Goal: Contribute content

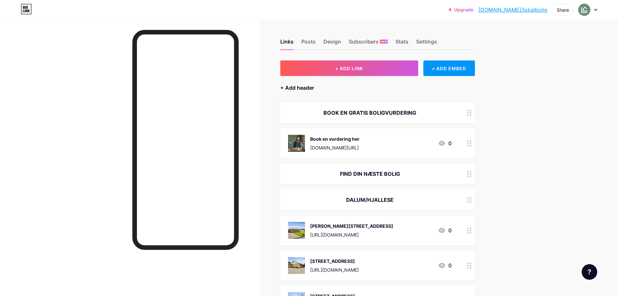
click at [288, 85] on div "+ Add header" at bounding box center [297, 88] width 34 height 8
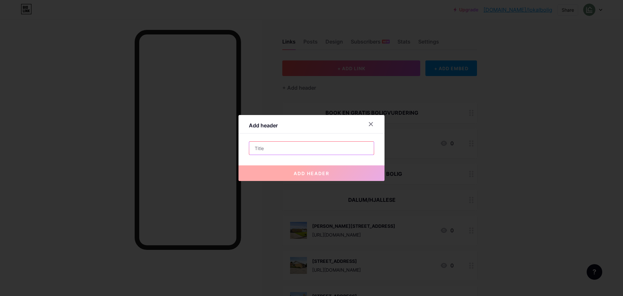
click at [338, 142] on input "text" at bounding box center [311, 148] width 125 height 13
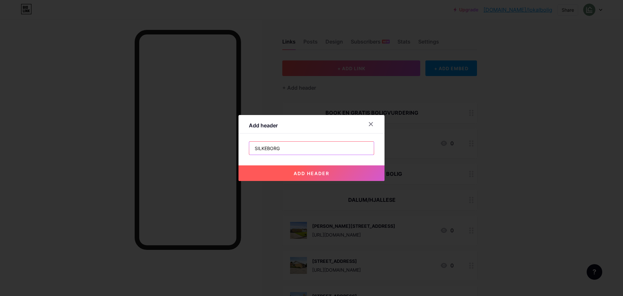
type input "SILKEBORG"
click at [342, 170] on button "add header" at bounding box center [312, 173] width 146 height 16
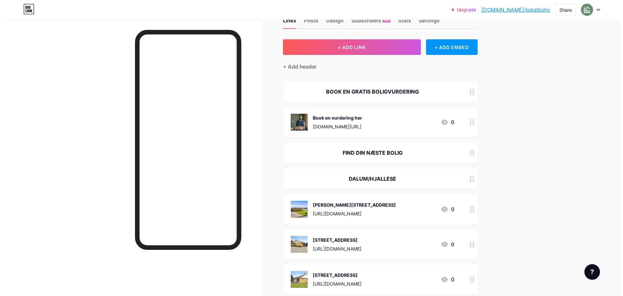
scroll to position [5, 0]
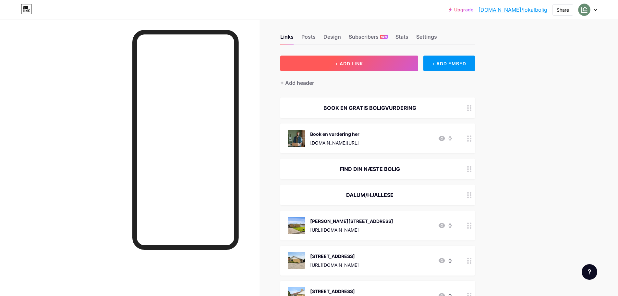
click at [378, 65] on button "+ ADD LINK" at bounding box center [349, 63] width 138 height 16
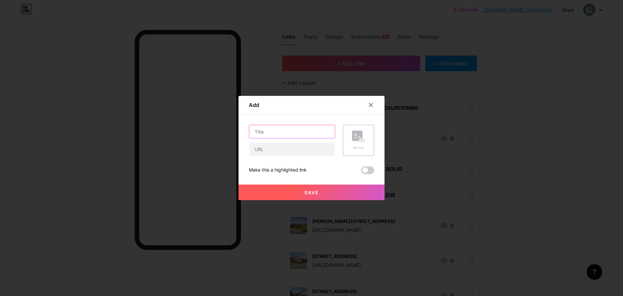
click at [317, 131] on input "text" at bounding box center [292, 131] width 86 height 13
type input "[STREET_ADDRESS]"
click at [292, 146] on input "text" at bounding box center [292, 148] width 86 height 13
paste input "[URL][DOMAIN_NAME][DOMAIN_NAME]"
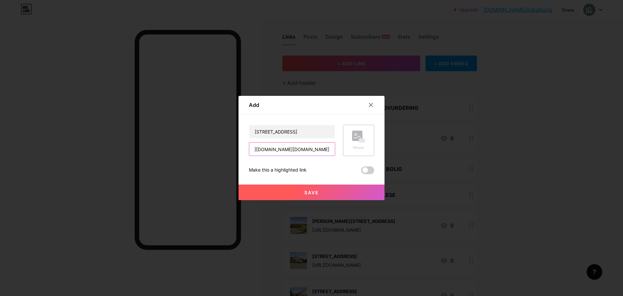
type input "[URL][DOMAIN_NAME][DOMAIN_NAME]"
click at [355, 139] on rect at bounding box center [357, 135] width 10 height 10
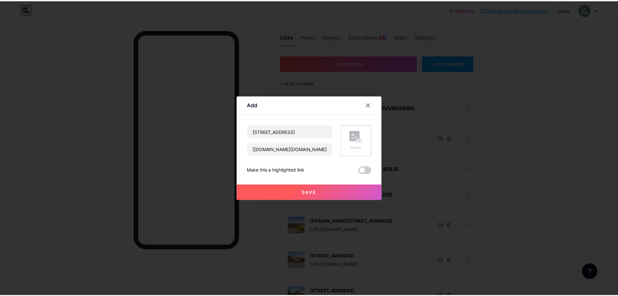
scroll to position [0, 0]
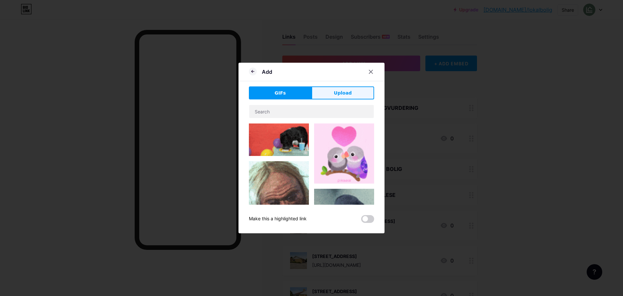
click at [354, 92] on button "Upload" at bounding box center [343, 92] width 63 height 13
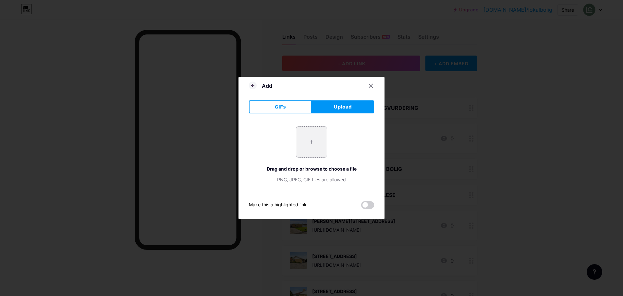
click at [315, 142] on input "file" at bounding box center [311, 142] width 31 height 31
click at [301, 141] on input "file" at bounding box center [311, 142] width 31 height 31
type input "C:\fakepath\Risumvej.webp"
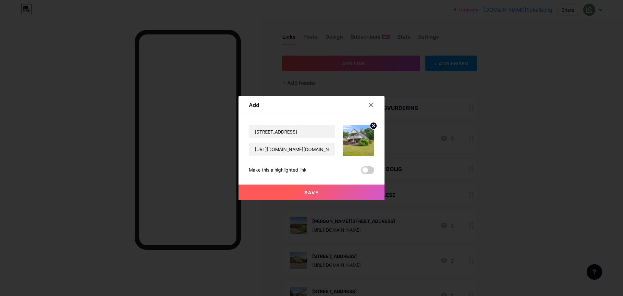
click at [321, 192] on button "Save" at bounding box center [312, 192] width 146 height 16
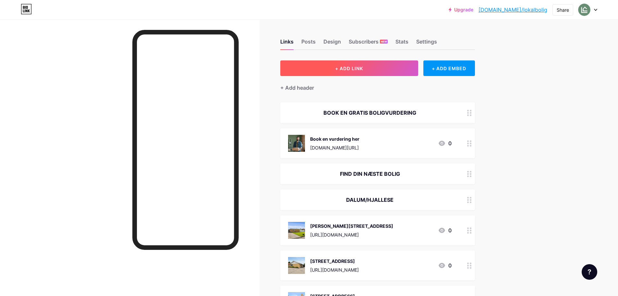
click at [366, 68] on button "+ ADD LINK" at bounding box center [349, 68] width 138 height 16
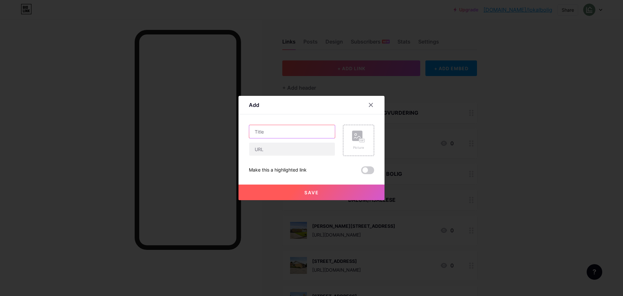
click at [283, 137] on input "text" at bounding box center [292, 131] width 86 height 13
type input "[STREET_ADDRESS]"
click at [287, 144] on input "text" at bounding box center [292, 148] width 86 height 13
paste input "[URL][DOMAIN_NAME]"
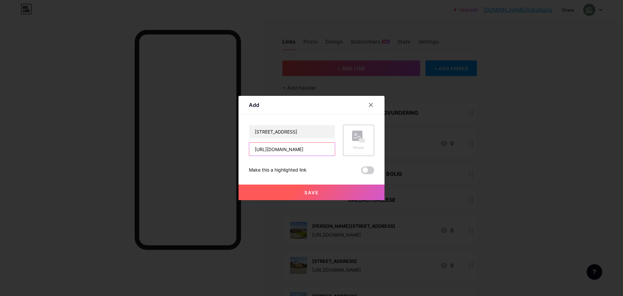
type input "[URL][DOMAIN_NAME]"
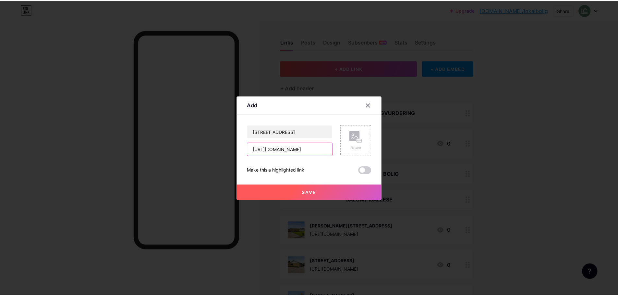
scroll to position [0, 0]
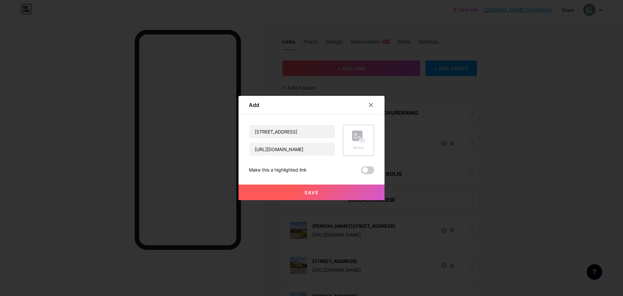
click at [367, 137] on div "Picture" at bounding box center [358, 140] width 31 height 31
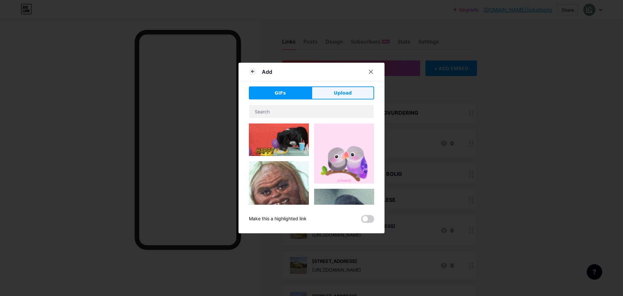
click at [334, 92] on span "Upload" at bounding box center [343, 93] width 18 height 7
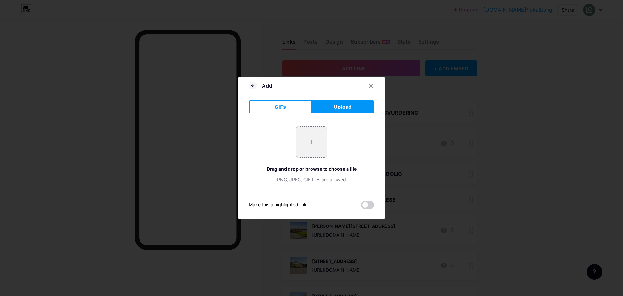
click at [308, 141] on input "file" at bounding box center [311, 142] width 31 height 31
type input "C:\fakepath\DSC06287.webp"
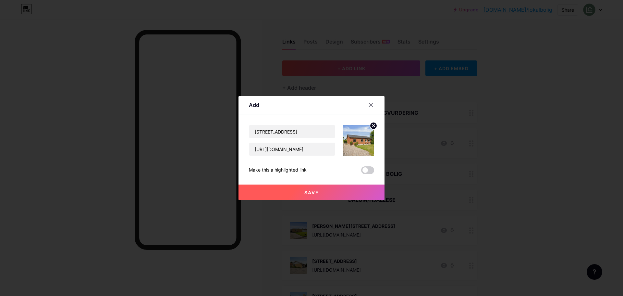
click at [320, 191] on button "Save" at bounding box center [312, 192] width 146 height 16
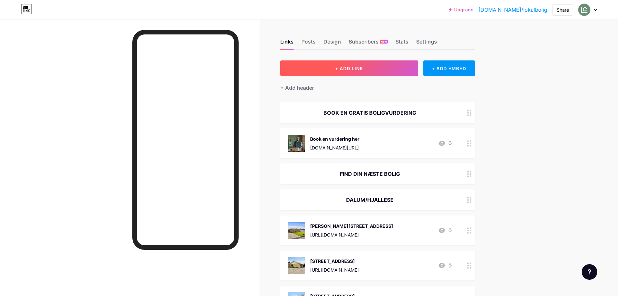
click at [372, 71] on button "+ ADD LINK" at bounding box center [349, 68] width 138 height 16
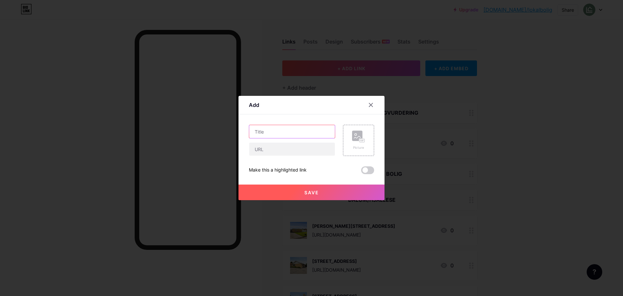
click at [271, 134] on input "text" at bounding box center [292, 131] width 86 height 13
type input "[STREET_ADDRESS]"
click at [296, 152] on input "text" at bounding box center [292, 148] width 86 height 13
paste input "[URL][DOMAIN_NAME]"
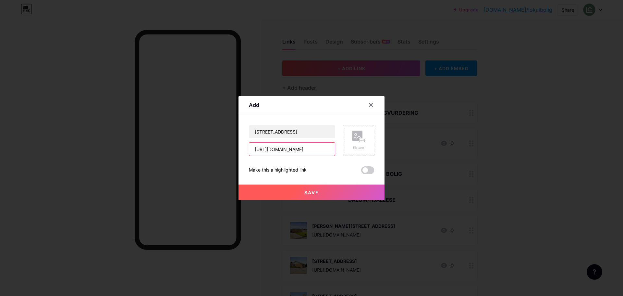
type input "[URL][DOMAIN_NAME]"
click at [355, 134] on rect at bounding box center [357, 135] width 10 height 10
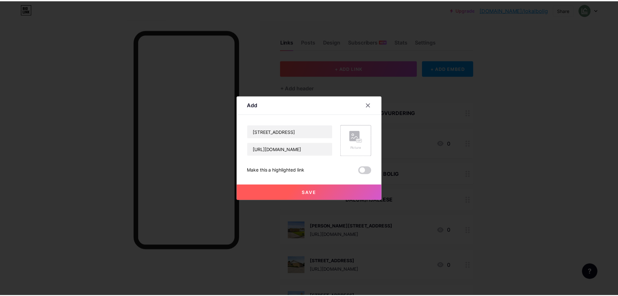
scroll to position [0, 0]
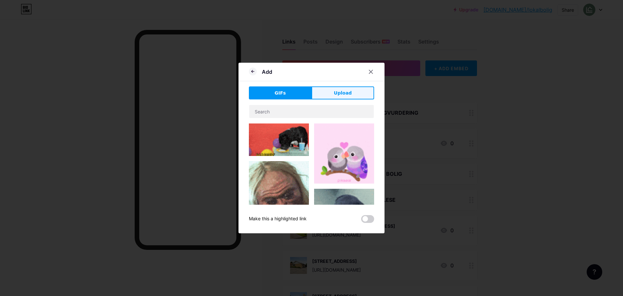
click at [338, 95] on span "Upload" at bounding box center [343, 93] width 18 height 7
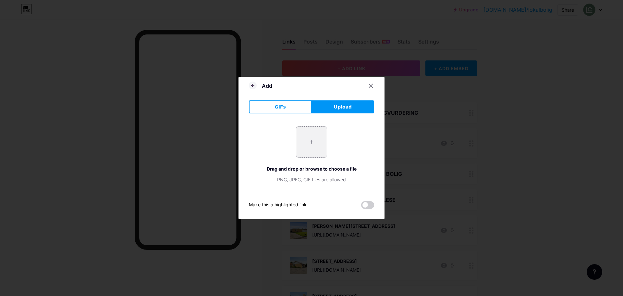
click at [317, 145] on input "file" at bounding box center [311, 142] width 31 height 31
click at [309, 143] on input "file" at bounding box center [311, 142] width 31 height 31
type input "C:\fakepath\DSC05942.webp"
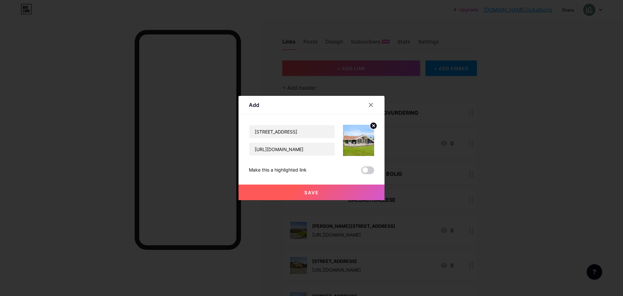
click at [323, 190] on button "Save" at bounding box center [312, 192] width 146 height 16
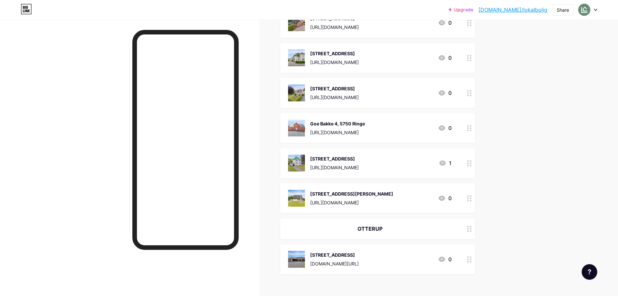
scroll to position [1279, 0]
